Goal: Information Seeking & Learning: Find specific fact

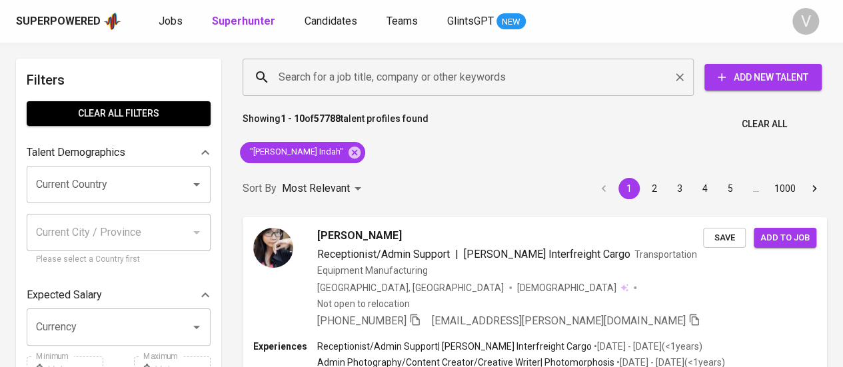
click at [389, 79] on input "Search for a job title, company or other keywords" at bounding box center [471, 77] width 393 height 25
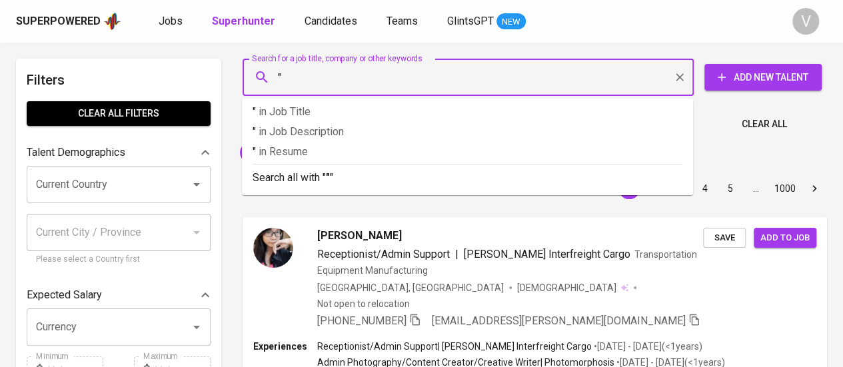
paste input "PT. [PERSON_NAME] SEMESTA"
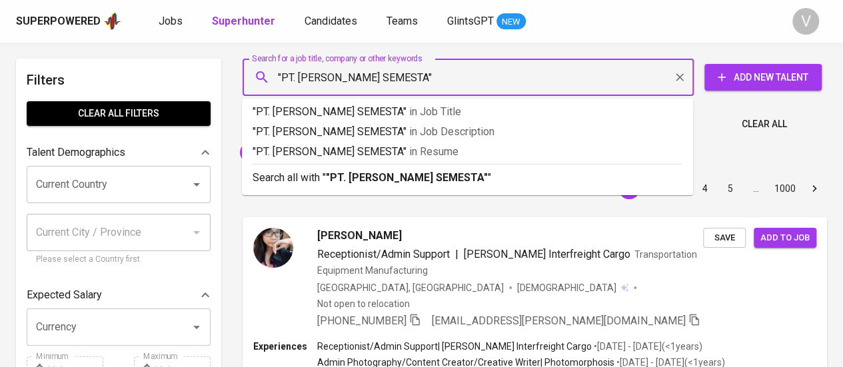
click at [301, 80] on input ""PT. [PERSON_NAME] SEMESTA"" at bounding box center [471, 77] width 393 height 25
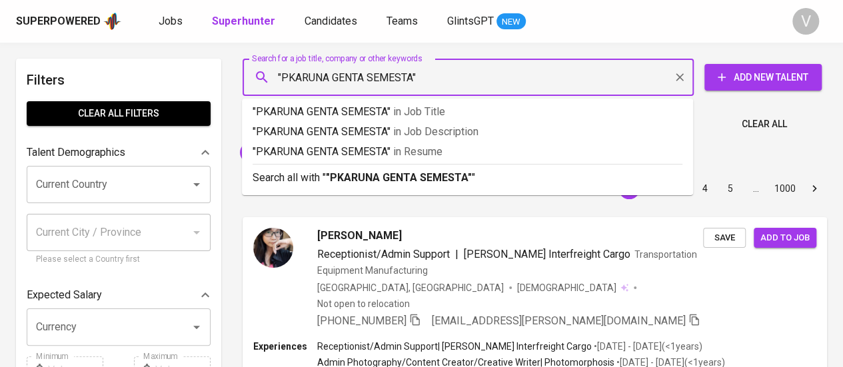
type input ""[PERSON_NAME] SEMESTA""
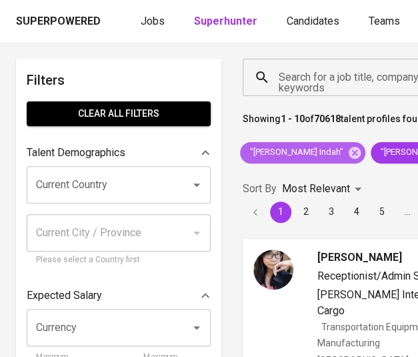
drag, startPoint x: 350, startPoint y: 153, endPoint x: 347, endPoint y: 89, distance: 64.1
click at [350, 153] on icon at bounding box center [354, 152] width 15 height 15
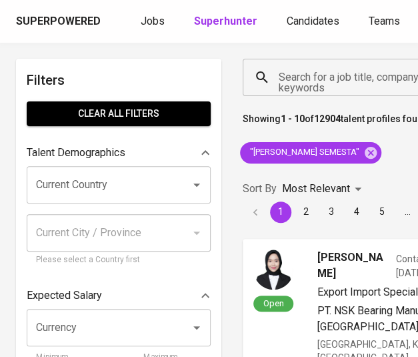
click at [327, 81] on input "Search for a job title, company or other keywords" at bounding box center [357, 77] width 165 height 25
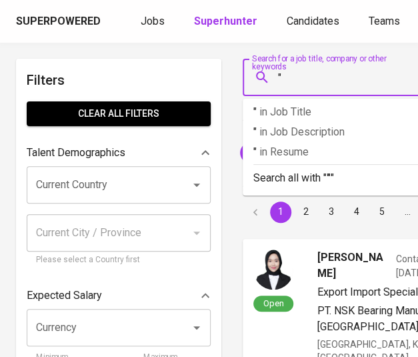
paste input "PT. Dunia Plast [GEOGRAPHIC_DATA]"
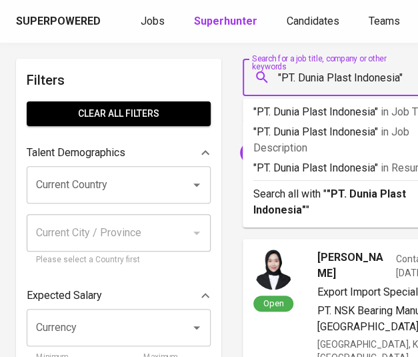
click at [299, 78] on input ""PT. Dunia Plast Indonesia"" at bounding box center [357, 77] width 165 height 25
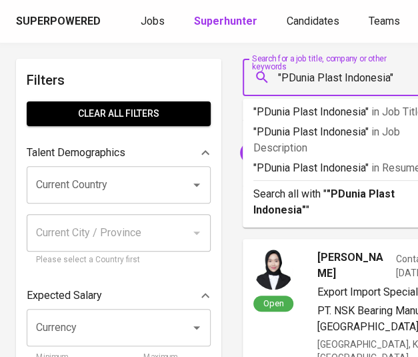
type input ""Dunia Plast [GEOGRAPHIC_DATA]""
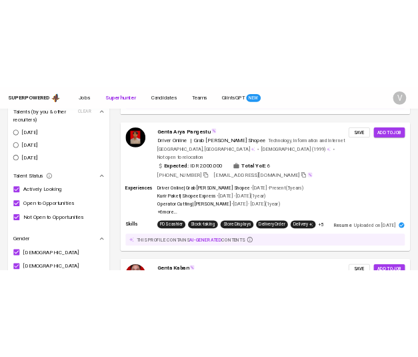
scroll to position [1059, 0]
